Goal: Find specific page/section: Find specific page/section

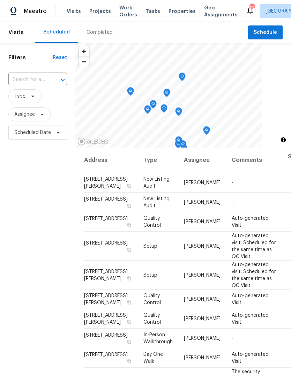
click at [177, 8] on span "Properties" at bounding box center [182, 11] width 27 height 7
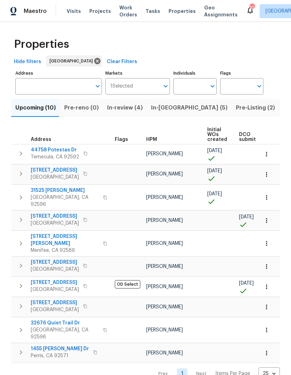
click at [189, 91] on input "Individuals" at bounding box center [190, 86] width 33 height 16
type input "[PERSON_NAME]"
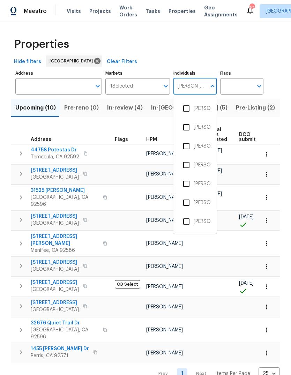
click at [203, 140] on li "[PERSON_NAME]" at bounding box center [195, 146] width 32 height 15
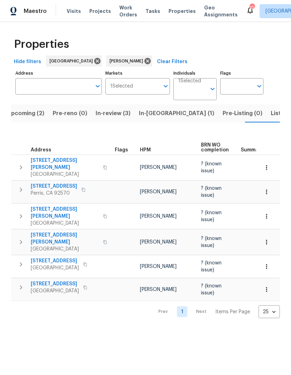
click at [150, 8] on div "Tasks" at bounding box center [153, 11] width 15 height 7
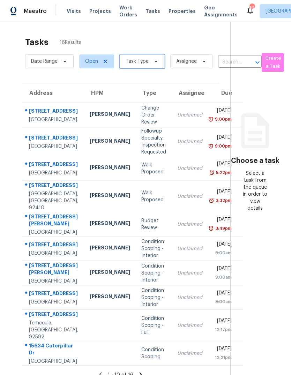
click at [149, 54] on span "Task Type" at bounding box center [142, 61] width 45 height 14
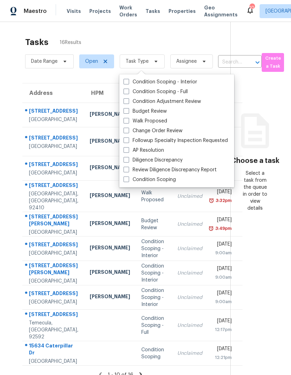
click at [157, 108] on label "Budget Review" at bounding box center [145, 111] width 43 height 7
click at [128, 108] on input "Budget Review" at bounding box center [126, 110] width 5 height 5
checkbox input "true"
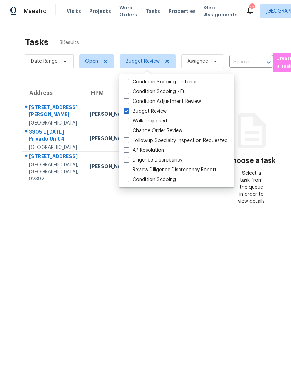
click at [56, 236] on section "Tasks 3 Results Date Range Open Budget Review Assignee ​ Create a Task Address …" at bounding box center [117, 215] width 212 height 364
